Goal: Task Accomplishment & Management: Complete application form

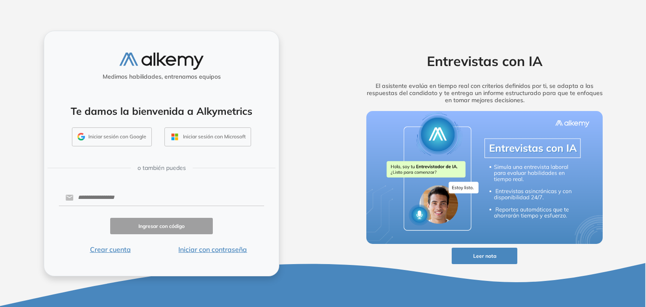
click at [211, 249] on button "Iniciar con contraseña" at bounding box center [213, 249] width 103 height 10
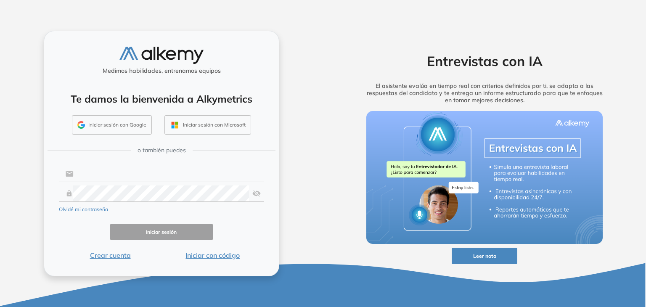
type input "**********"
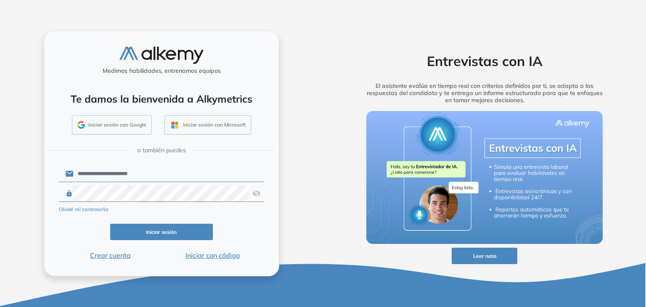
click at [171, 230] on button "Iniciar sesión" at bounding box center [161, 232] width 103 height 16
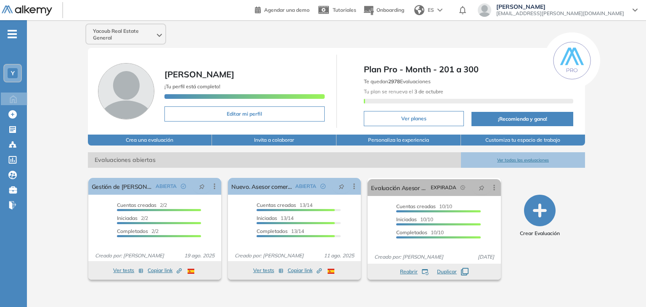
click at [545, 213] on icon "button" at bounding box center [540, 211] width 32 height 32
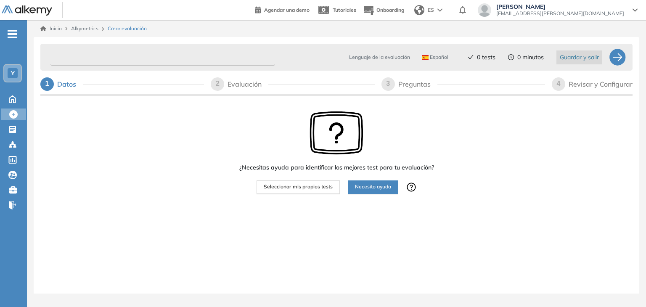
click at [145, 58] on input "text" at bounding box center [162, 57] width 225 height 16
click at [155, 57] on input "text" at bounding box center [162, 57] width 225 height 16
type input "**********"
click at [298, 189] on span "Seleccionar mis propios tests" at bounding box center [298, 187] width 69 height 8
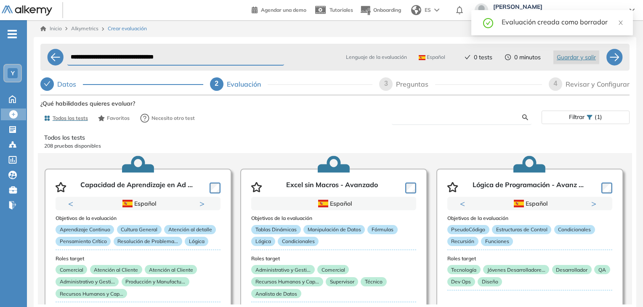
click at [436, 116] on input "text" at bounding box center [460, 118] width 124 height 8
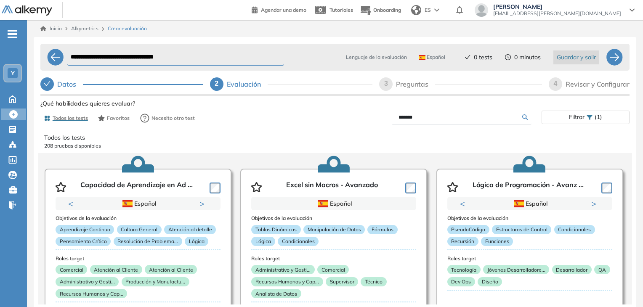
click at [524, 118] on div "Ver preguntas de muestra Demo Experiencia Starter Validado undefined minutos Pr…" at bounding box center [334, 230] width 589 height 264
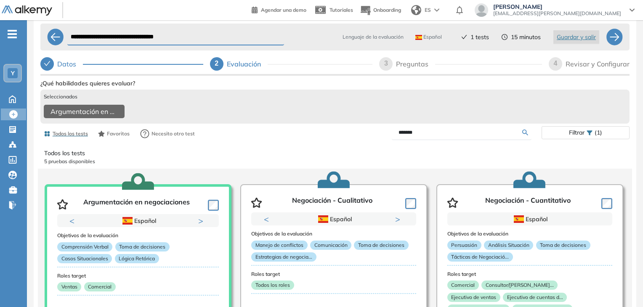
scroll to position [40, 0]
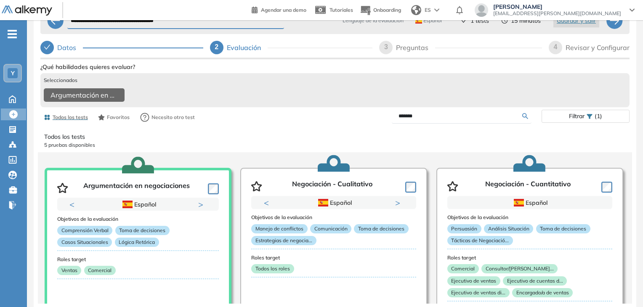
drag, startPoint x: 442, startPoint y: 117, endPoint x: 273, endPoint y: 119, distance: 169.1
click at [273, 119] on div "Todos los tests Favoritos Necesito otro test ******* Filtrar (1)" at bounding box center [334, 117] width 589 height 17
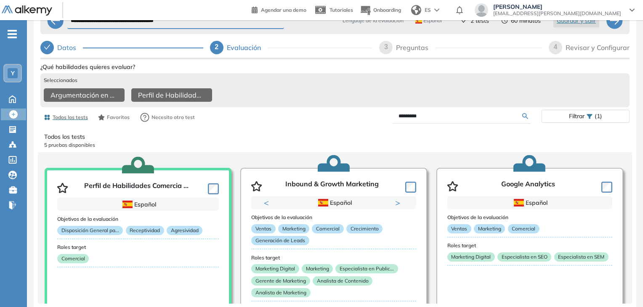
scroll to position [0, 0]
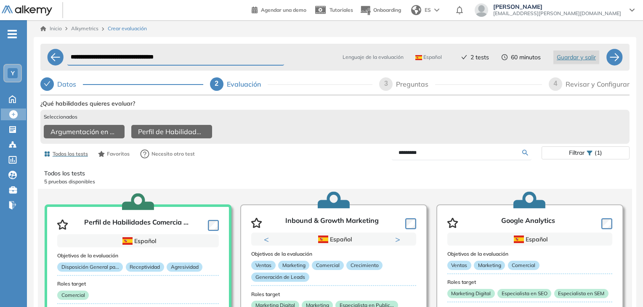
drag, startPoint x: 448, startPoint y: 157, endPoint x: 349, endPoint y: 156, distance: 99.3
click at [349, 156] on div "*********" at bounding box center [438, 153] width 207 height 15
type input "**********"
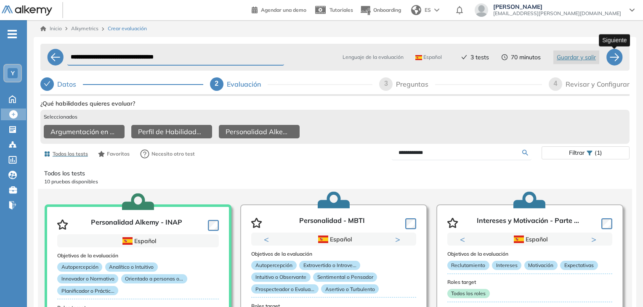
click at [617, 60] on div at bounding box center [614, 57] width 17 height 17
select select "*****"
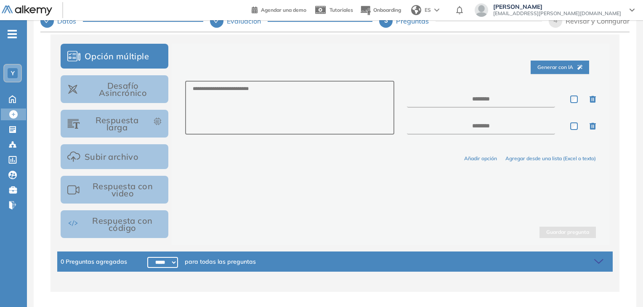
scroll to position [90, 0]
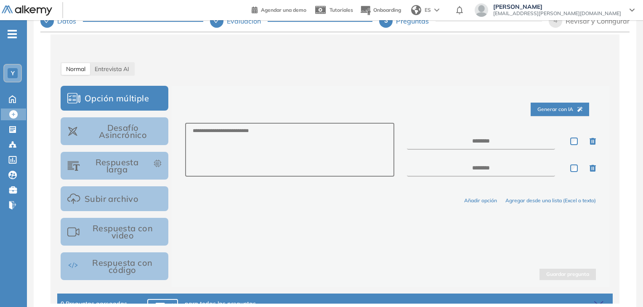
click at [129, 133] on button "Desafío Asincrónico" at bounding box center [115, 131] width 108 height 28
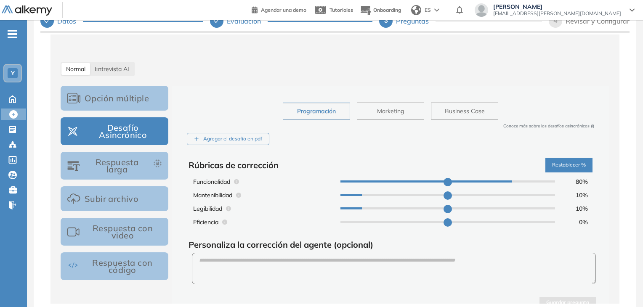
click at [133, 101] on button "Opción múltiple" at bounding box center [115, 98] width 108 height 25
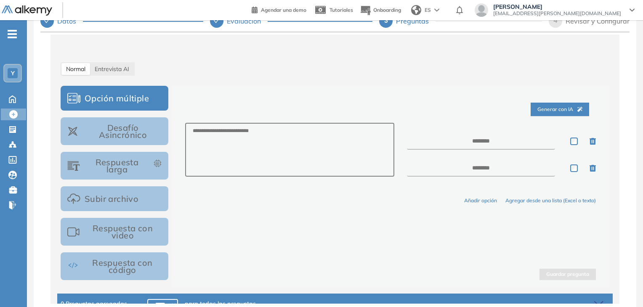
click at [129, 166] on button "Respuesta larga" at bounding box center [115, 166] width 108 height 28
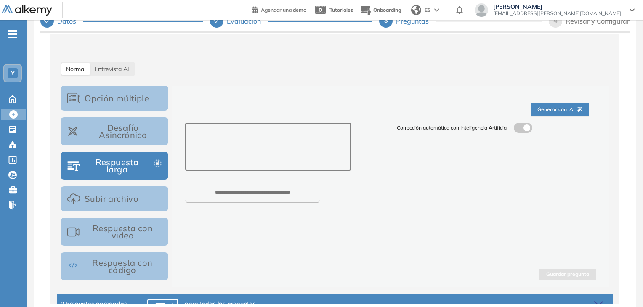
click at [236, 135] on textarea at bounding box center [268, 147] width 166 height 48
paste textarea "**********"
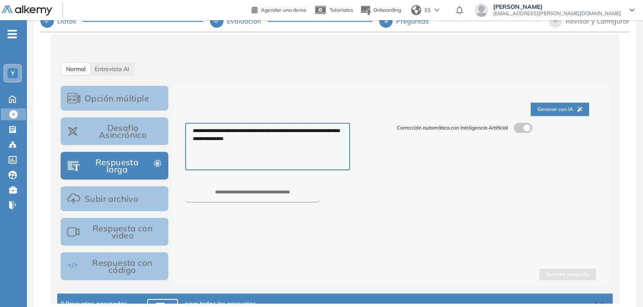
type textarea "**********"
click at [250, 193] on input "number" at bounding box center [252, 196] width 135 height 13
click at [270, 193] on input "number" at bounding box center [252, 196] width 135 height 13
type input "***"
click at [566, 275] on button "Guardar pregunta" at bounding box center [567, 274] width 56 height 11
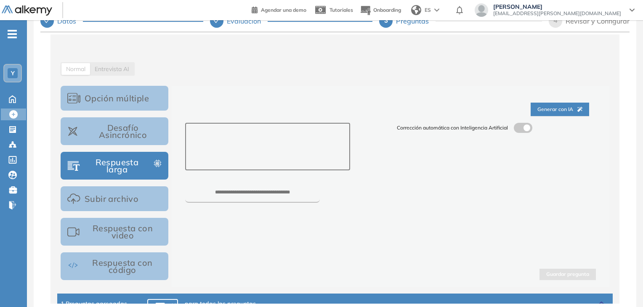
click at [227, 135] on textarea at bounding box center [267, 147] width 164 height 48
paste textarea "**********"
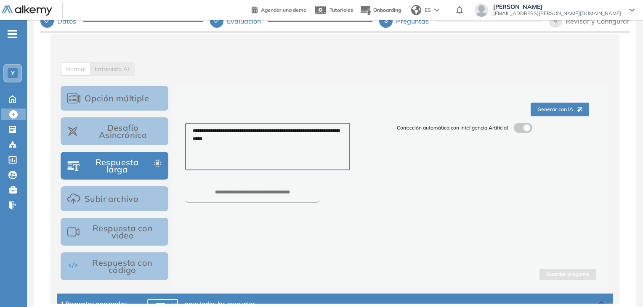
type textarea "**********"
click at [283, 197] on input "number" at bounding box center [252, 196] width 135 height 13
type input "***"
click at [563, 274] on button "Guardar pregunta" at bounding box center [567, 274] width 56 height 11
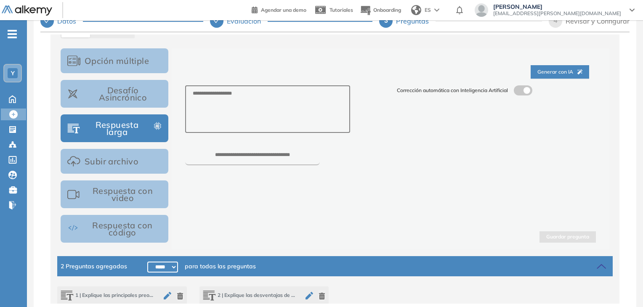
scroll to position [115, 0]
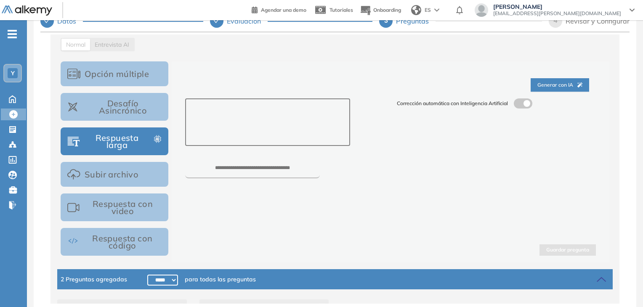
click at [249, 116] on textarea at bounding box center [267, 122] width 164 height 48
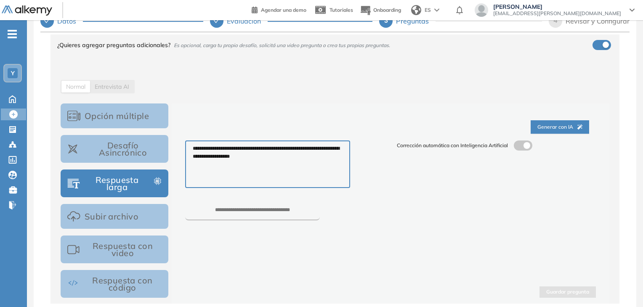
type textarea "**********"
click at [262, 213] on input "number" at bounding box center [252, 213] width 135 height 13
type input "***"
click at [565, 293] on button "Guardar pregunta" at bounding box center [567, 291] width 56 height 11
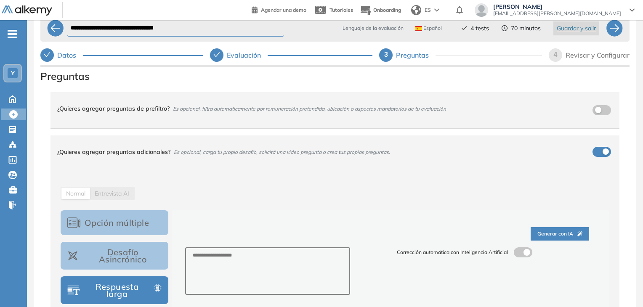
scroll to position [0, 0]
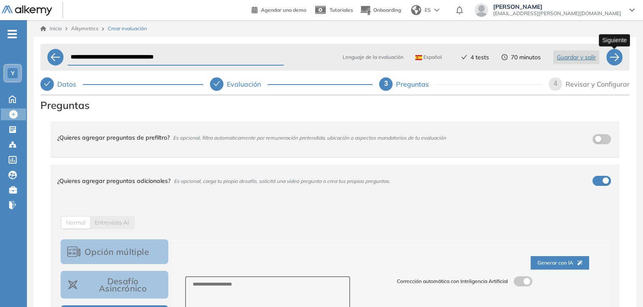
click at [618, 58] on div at bounding box center [614, 57] width 17 height 17
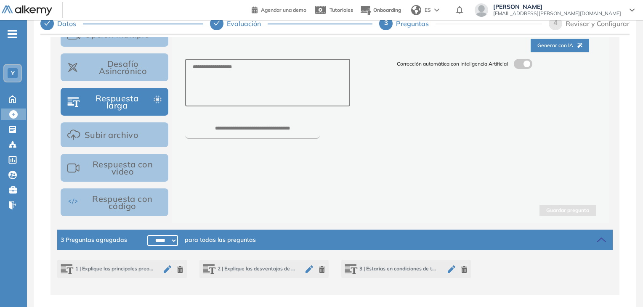
scroll to position [63, 0]
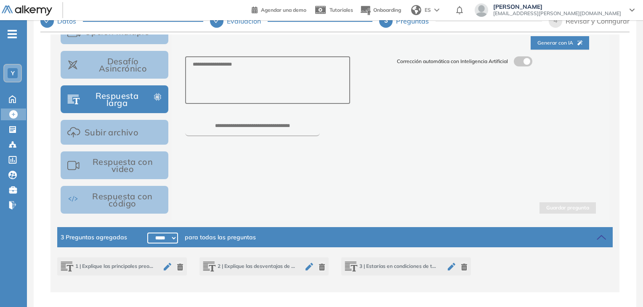
click at [162, 238] on select "***** ***** ****** ****** ****** ****** ****** ****** ****** ****** ****** ****…" at bounding box center [162, 238] width 31 height 11
select select "******"
click at [147, 233] on select "***** ***** ****** ****** ****** ****** ****** ****** ****** ****** ****** ****…" at bounding box center [162, 238] width 31 height 11
click at [346, 198] on div "Guardar pregunta" at bounding box center [390, 202] width 411 height 21
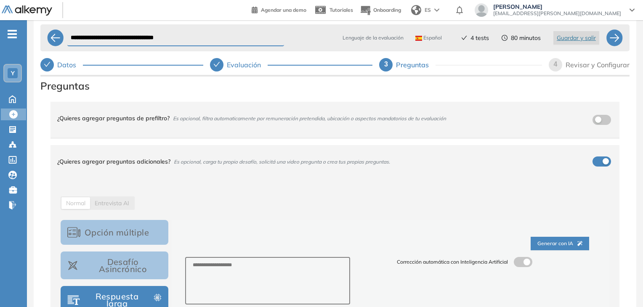
scroll to position [0, 0]
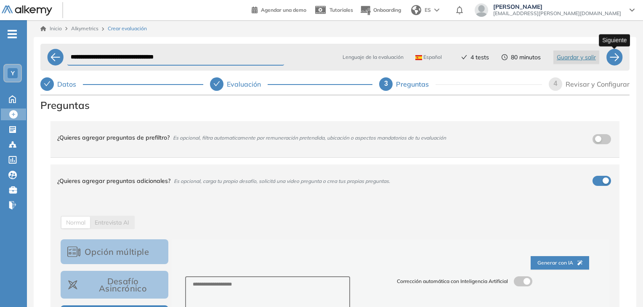
click at [612, 59] on div at bounding box center [614, 57] width 17 height 17
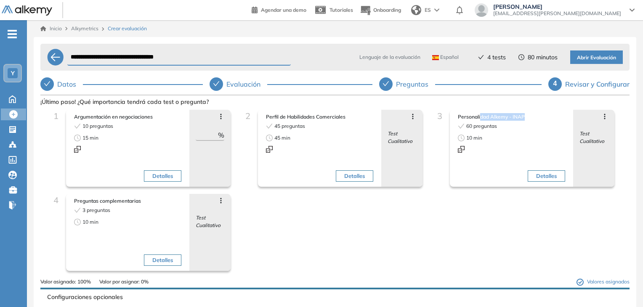
drag, startPoint x: 536, startPoint y: 118, endPoint x: 478, endPoint y: 121, distance: 58.1
click at [478, 121] on div "Personalidad Alkemy - INAP 60 preguntas 10 min Detalles" at bounding box center [511, 148] width 111 height 75
click at [522, 140] on div "Detalles" at bounding box center [539, 153] width 51 height 63
click at [601, 115] on icon at bounding box center [604, 116] width 7 height 7
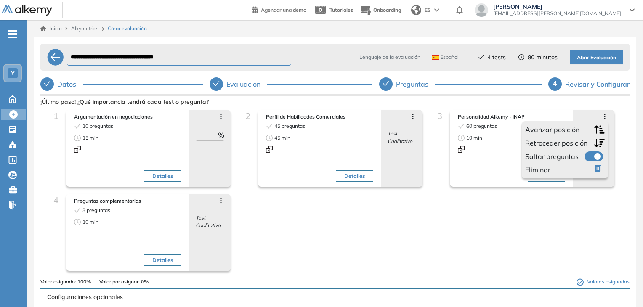
click at [566, 129] on span "Avanzar posición" at bounding box center [552, 130] width 54 height 10
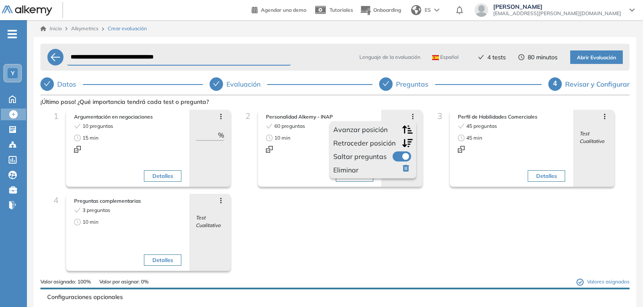
click at [357, 129] on span "Avanzar posición" at bounding box center [360, 130] width 54 height 10
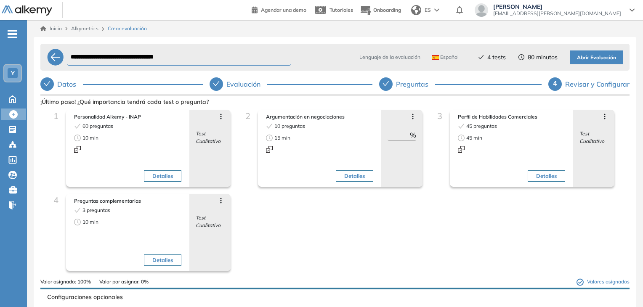
click at [401, 229] on div "1 Personalidad Alkemy - INAP 60 preguntas 10 min Detalles Avanzar posición Retr…" at bounding box center [334, 194] width 575 height 168
click at [218, 204] on icon at bounding box center [220, 200] width 7 height 7
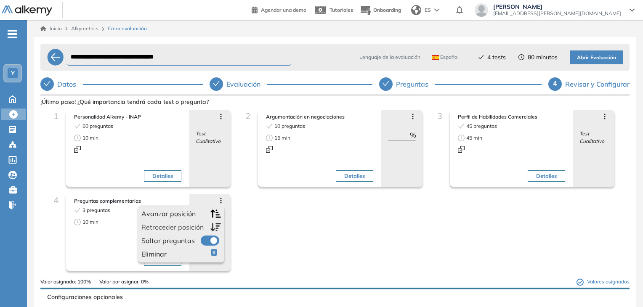
click at [175, 219] on span "Avanzar posición" at bounding box center [168, 214] width 54 height 10
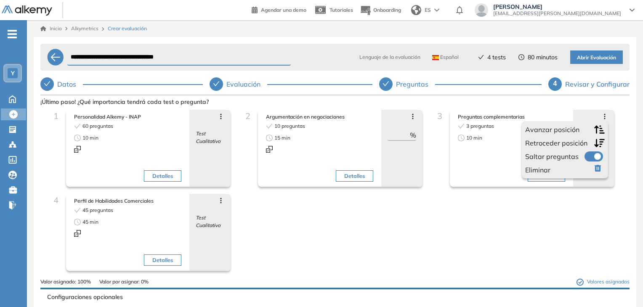
click at [555, 129] on span "Avanzar posición" at bounding box center [552, 130] width 54 height 10
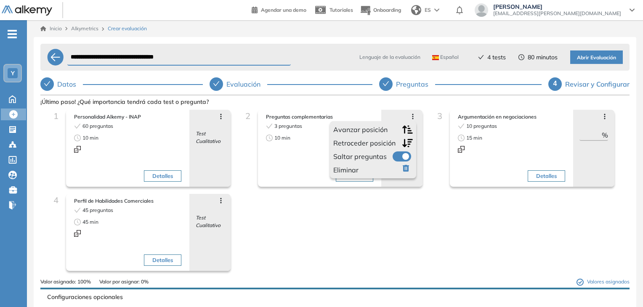
click at [379, 143] on span "Retroceder posición" at bounding box center [364, 143] width 62 height 10
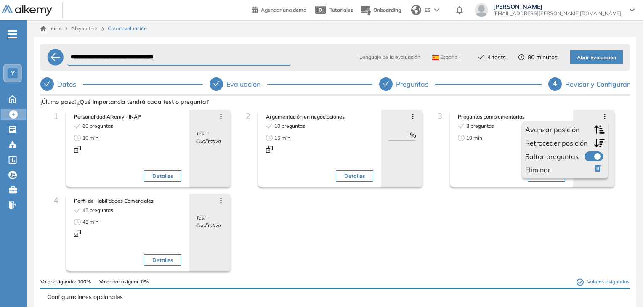
click at [566, 143] on span "Retroceder posición" at bounding box center [556, 143] width 62 height 10
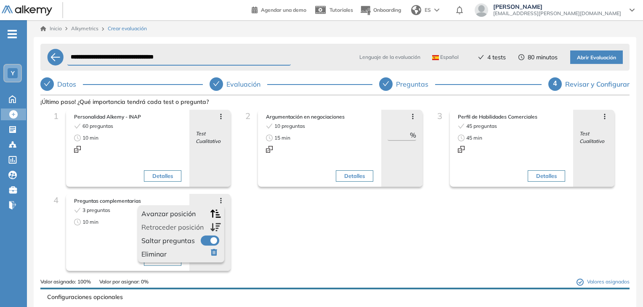
click at [382, 221] on div "1 Personalidad Alkemy - INAP 60 preguntas 10 min Detalles Avanzar posición Retr…" at bounding box center [334, 194] width 575 height 168
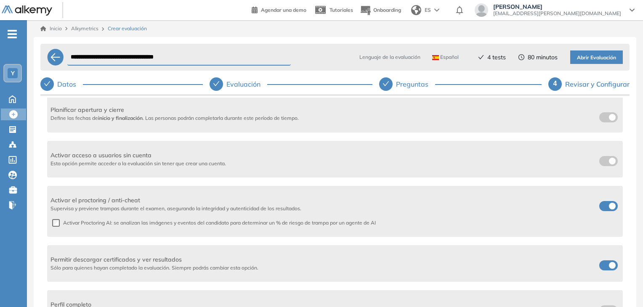
scroll to position [232, 0]
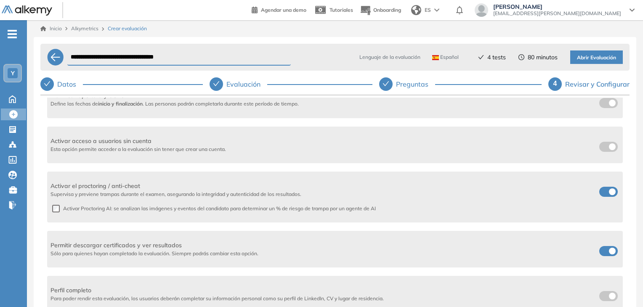
click at [607, 152] on label at bounding box center [608, 147] width 19 height 10
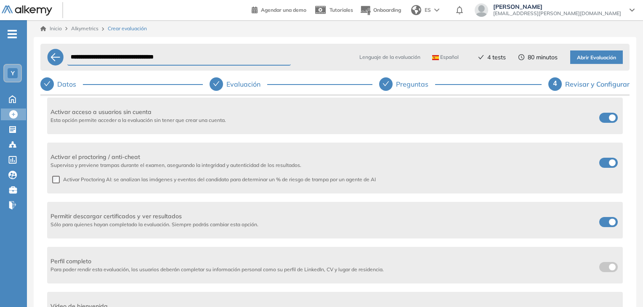
scroll to position [274, 0]
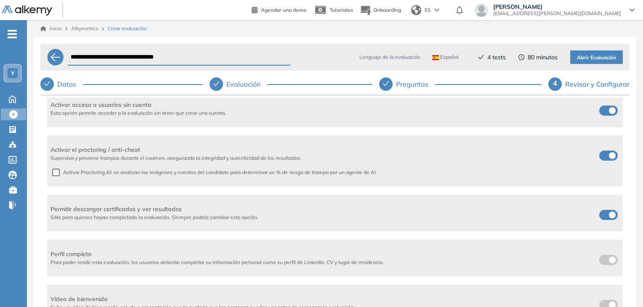
click at [51, 169] on div "Activar el proctoring / anti-cheat Supervisa y previene trampas durante el exam…" at bounding box center [334, 160] width 575 height 51
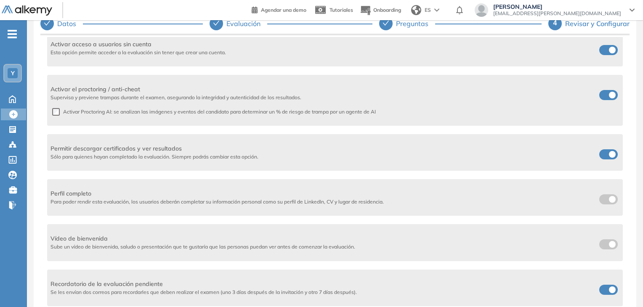
scroll to position [63, 0]
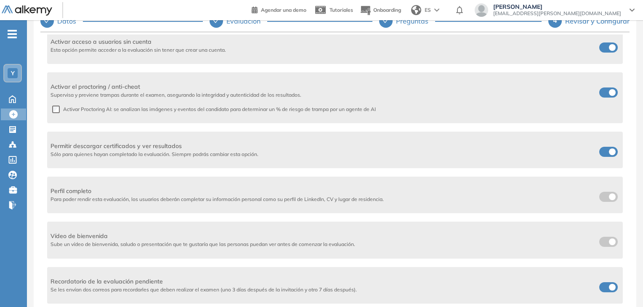
click at [617, 153] on div "Permitir descargar certificados y ver resultados Sólo para quienes hayan comple…" at bounding box center [334, 150] width 575 height 37
click at [599, 151] on span at bounding box center [602, 150] width 7 height 7
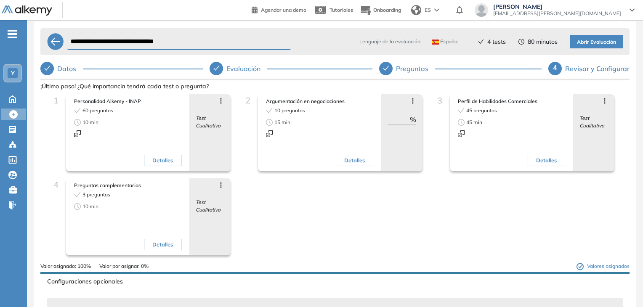
scroll to position [0, 0]
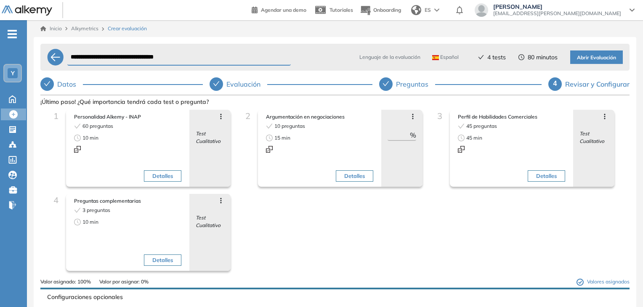
click at [220, 114] on icon at bounding box center [220, 116] width 7 height 7
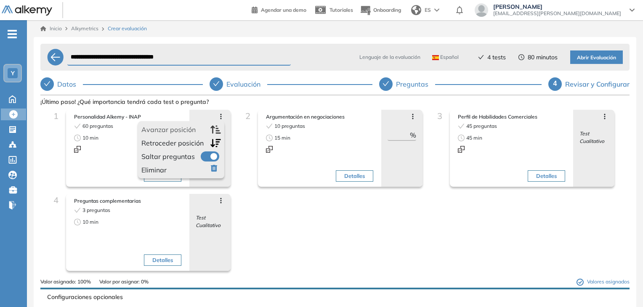
click at [220, 114] on icon at bounding box center [220, 116] width 7 height 7
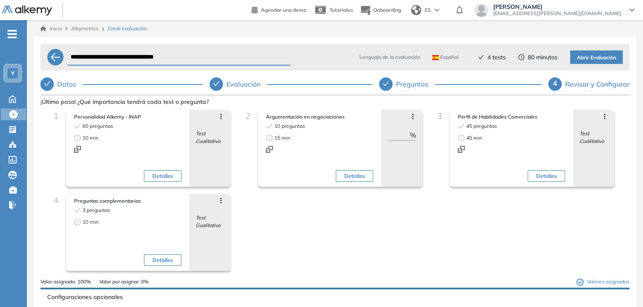
click at [413, 238] on div "1 Personalidad Alkemy - INAP 60 preguntas 10 min Detalles Avanzar posición Retr…" at bounding box center [334, 194] width 575 height 168
click at [604, 56] on span "Abrir Evaluación" at bounding box center [596, 58] width 39 height 8
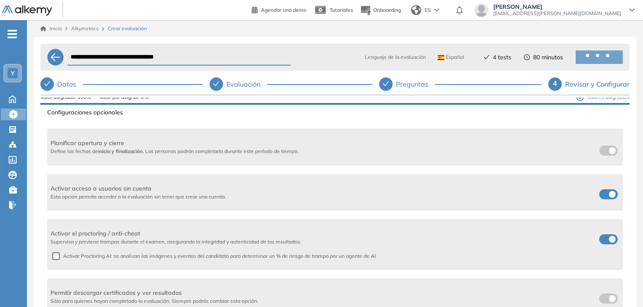
scroll to position [210, 0]
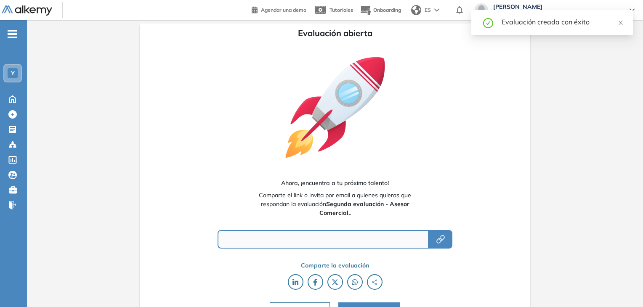
type input "**********"
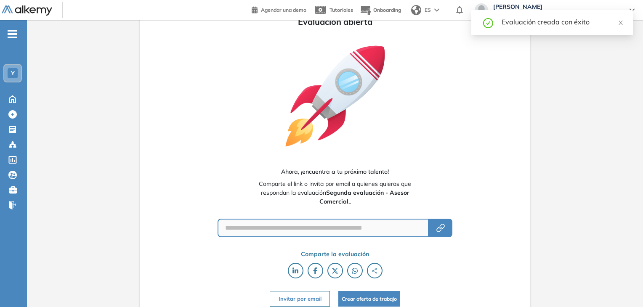
scroll to position [17, 0]
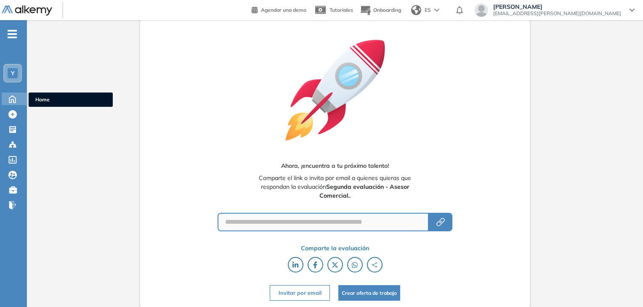
click at [15, 99] on icon at bounding box center [12, 98] width 6 height 7
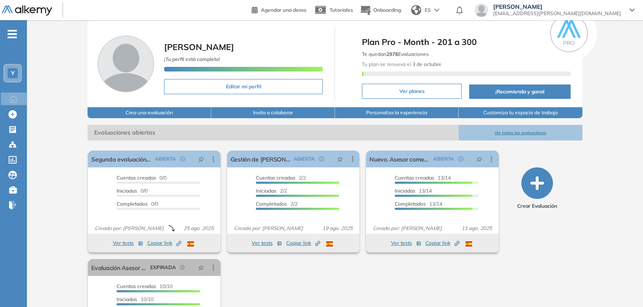
scroll to position [42, 0]
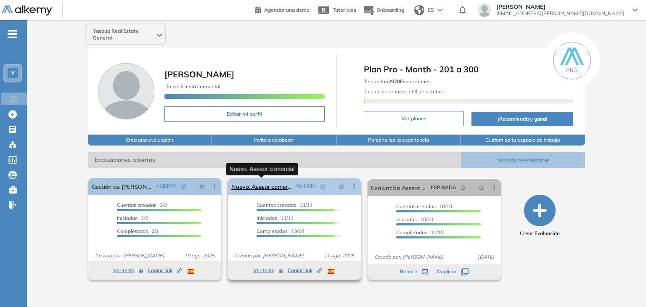
click at [280, 188] on link "Nuevo. Asesor comercial" at bounding box center [261, 186] width 61 height 17
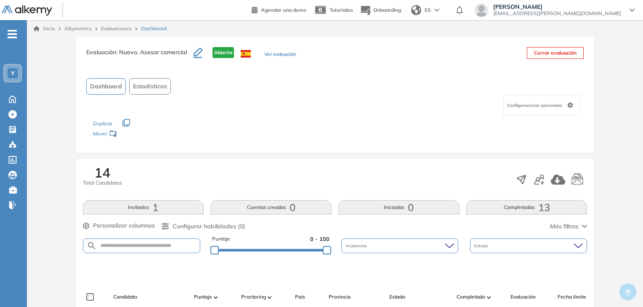
click at [283, 53] on button "Ver evaluación" at bounding box center [280, 54] width 32 height 9
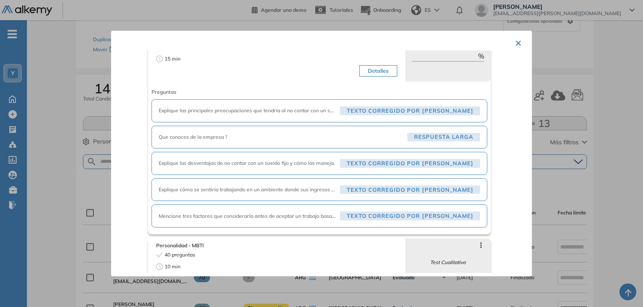
scroll to position [126, 0]
drag, startPoint x: 158, startPoint y: 111, endPoint x: 374, endPoint y: 114, distance: 215.8
click at [374, 114] on div "Explique las principales preocupaciones que tendría al no contar con un salario…" at bounding box center [319, 110] width 321 height 9
copy span "Explique las principales preocupaciones que tendría al no contar con un salario…"
drag, startPoint x: 159, startPoint y: 164, endPoint x: 337, endPoint y: 169, distance: 178.0
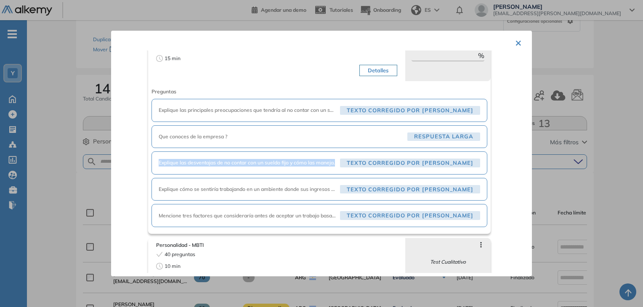
click at [337, 169] on div "Explique las desventajas de no contar con un sueldo fijo y cómo las maneja. Tex…" at bounding box center [319, 162] width 336 height 23
copy span "Explique las desventajas de no contar con un sueldo fijo y cómo las maneja."
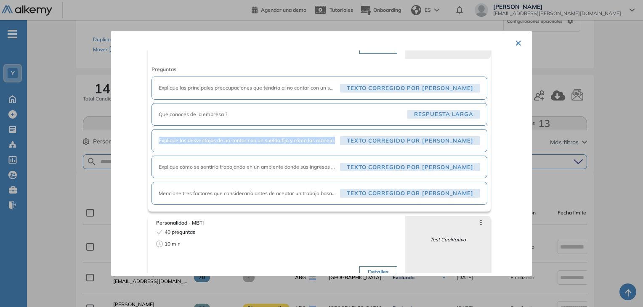
scroll to position [168, 0]
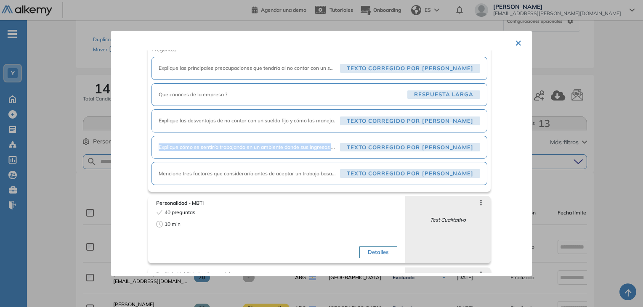
drag, startPoint x: 159, startPoint y: 148, endPoint x: 342, endPoint y: 155, distance: 183.1
click at [342, 155] on div "Explique cómo se sentiría trabajando en un ambiente donde sus ingresos dependen…" at bounding box center [319, 147] width 336 height 23
click at [336, 148] on span "Explique cómo se sentiría trabajando en un ambiente donde sus ingresos dependen…" at bounding box center [248, 147] width 178 height 8
click at [336, 147] on span "Explique cómo se sentiría trabajando en un ambiente donde sus ingresos dependen…" at bounding box center [248, 147] width 178 height 8
click at [182, 175] on span "Mencione tres factores que consideraría antes de aceptar un trabajo basado solo…" at bounding box center [248, 174] width 178 height 8
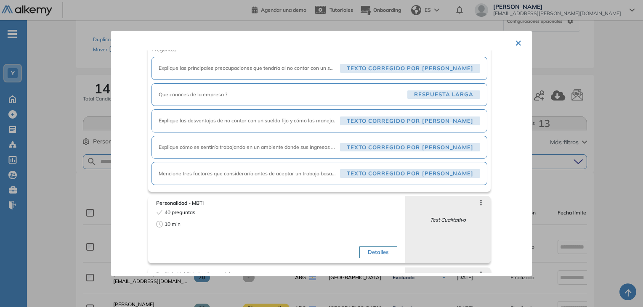
click at [434, 146] on span "Texto corregido por [PERSON_NAME]" at bounding box center [410, 147] width 140 height 9
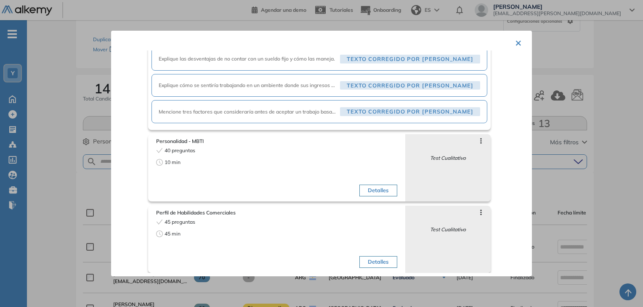
scroll to position [232, 0]
